Goal: Task Accomplishment & Management: Use online tool/utility

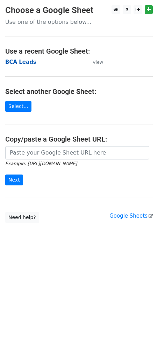
click at [23, 61] on strong "BCA Leads" at bounding box center [20, 62] width 31 height 6
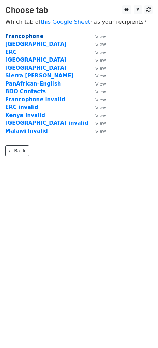
click at [21, 36] on strong "Francophone" at bounding box center [24, 36] width 38 height 6
